Goal: Transaction & Acquisition: Book appointment/travel/reservation

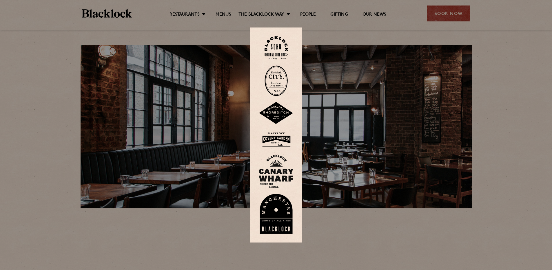
click at [272, 122] on img at bounding box center [276, 113] width 35 height 23
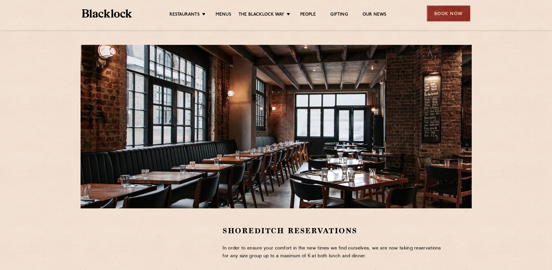
click at [454, 19] on div "Book Now" at bounding box center [448, 14] width 43 height 16
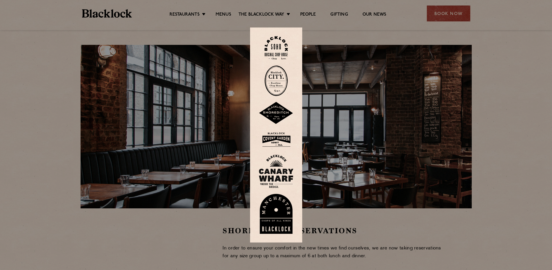
click at [276, 44] on img at bounding box center [276, 47] width 23 height 23
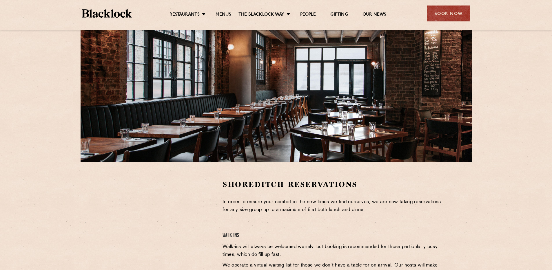
scroll to position [108, 0]
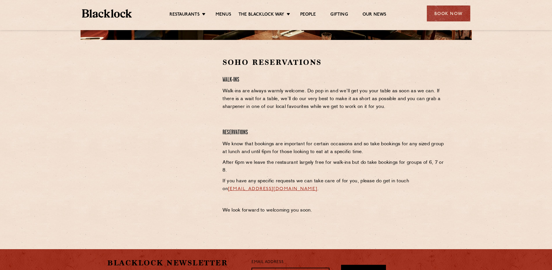
scroll to position [139, 0]
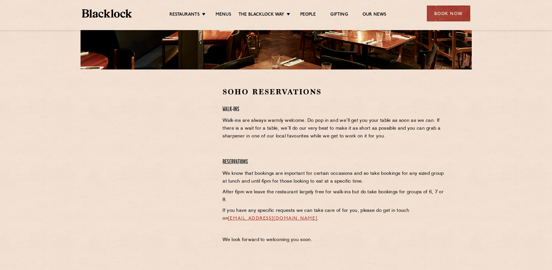
click at [196, 136] on div at bounding box center [160, 130] width 107 height 87
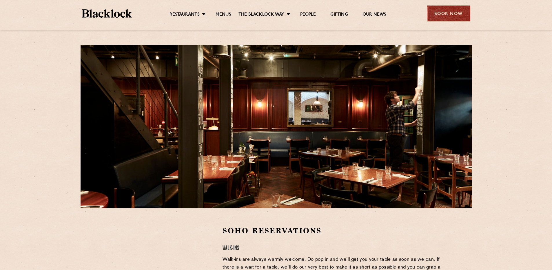
click at [443, 17] on div "Book Now" at bounding box center [448, 14] width 43 height 16
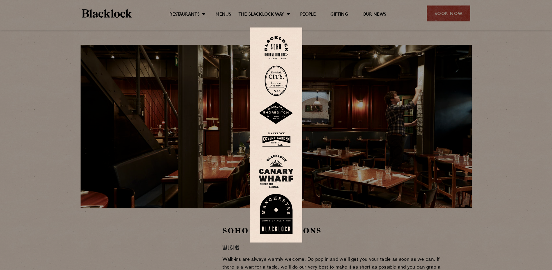
click at [279, 137] on img at bounding box center [276, 139] width 35 height 19
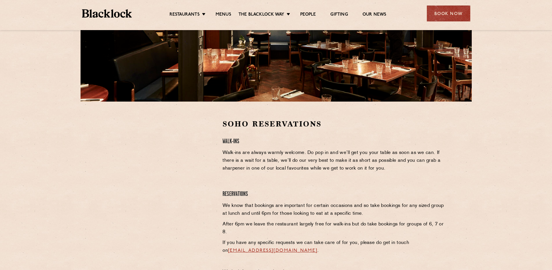
scroll to position [123, 0]
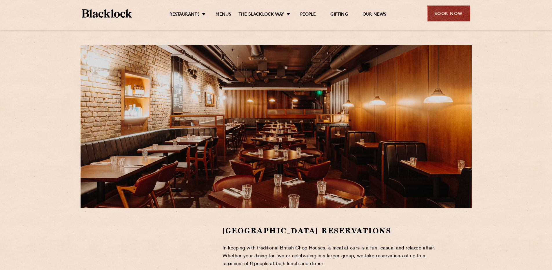
click at [451, 13] on div "Book Now" at bounding box center [448, 14] width 43 height 16
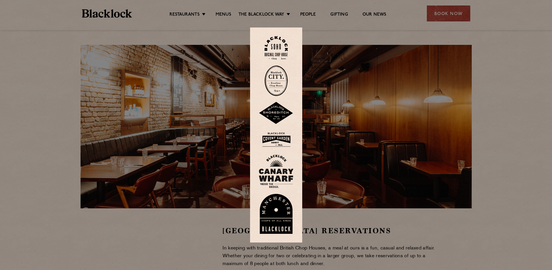
click at [278, 48] on img at bounding box center [276, 47] width 23 height 23
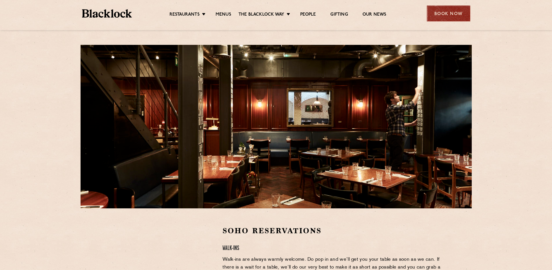
click at [454, 14] on div "Book Now" at bounding box center [448, 14] width 43 height 16
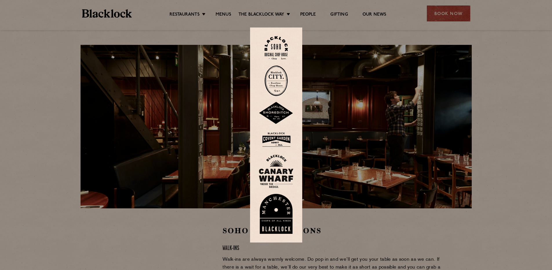
click at [282, 80] on img at bounding box center [276, 80] width 23 height 31
